Goal: Task Accomplishment & Management: Manage account settings

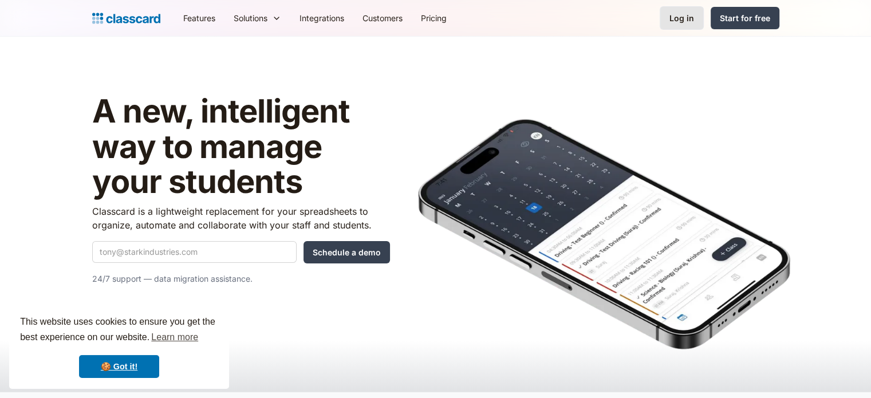
click at [685, 19] on div "Log in" at bounding box center [681, 18] width 25 height 12
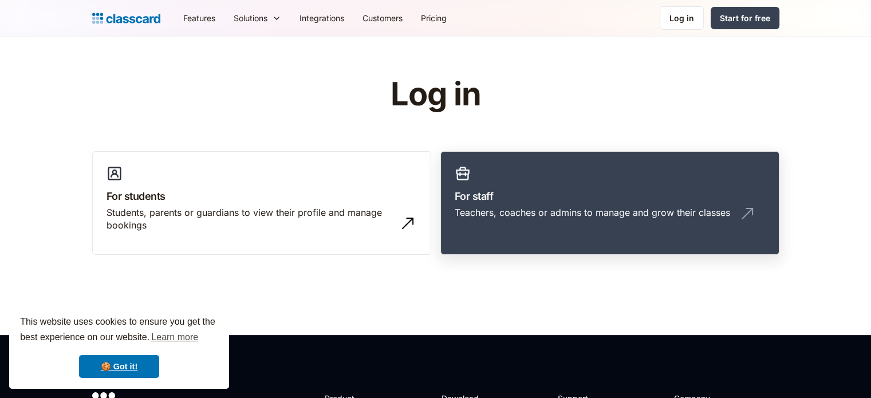
click at [534, 216] on div "Teachers, coaches or admins to manage and grow their classes" at bounding box center [592, 212] width 275 height 13
